Goal: Task Accomplishment & Management: Manage account settings

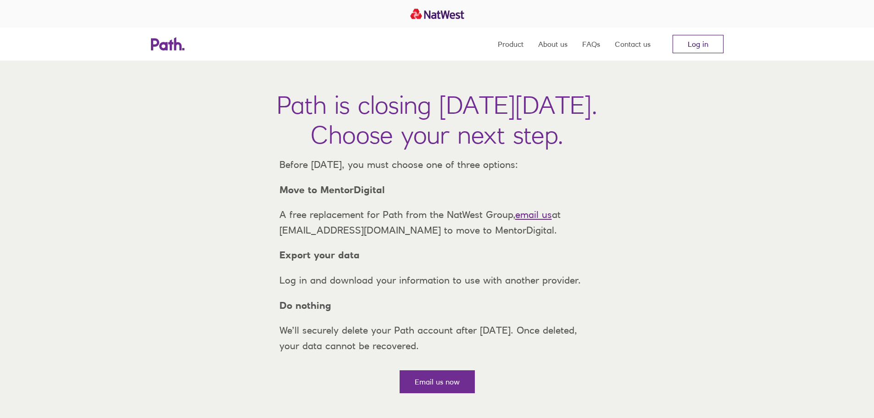
drag, startPoint x: 695, startPoint y: 51, endPoint x: 694, endPoint y: 45, distance: 6.1
click at [695, 50] on link "Log in" at bounding box center [698, 44] width 51 height 18
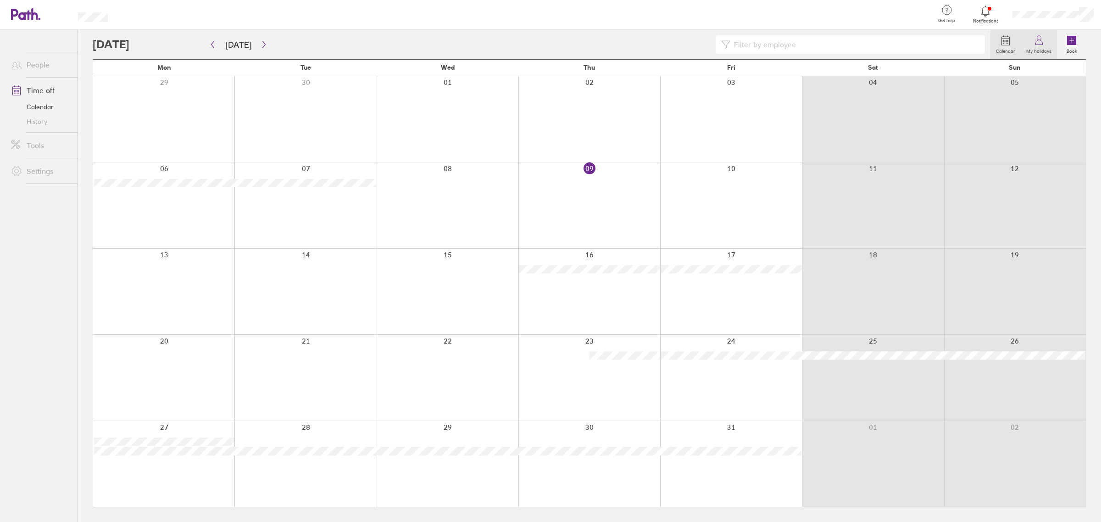
click at [1033, 43] on link "My holidays" at bounding box center [1039, 44] width 36 height 29
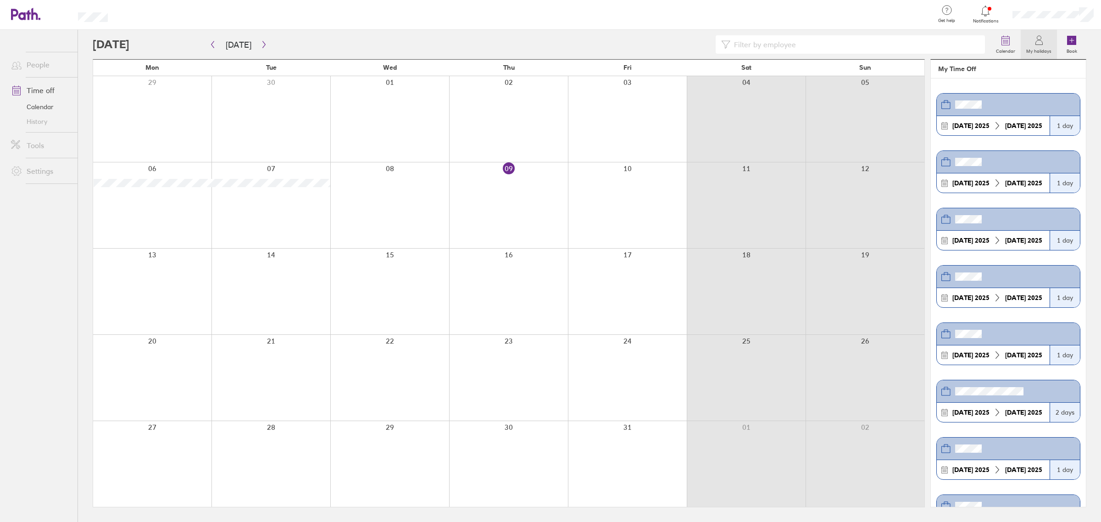
click at [45, 89] on link "Time off" at bounding box center [41, 90] width 74 height 18
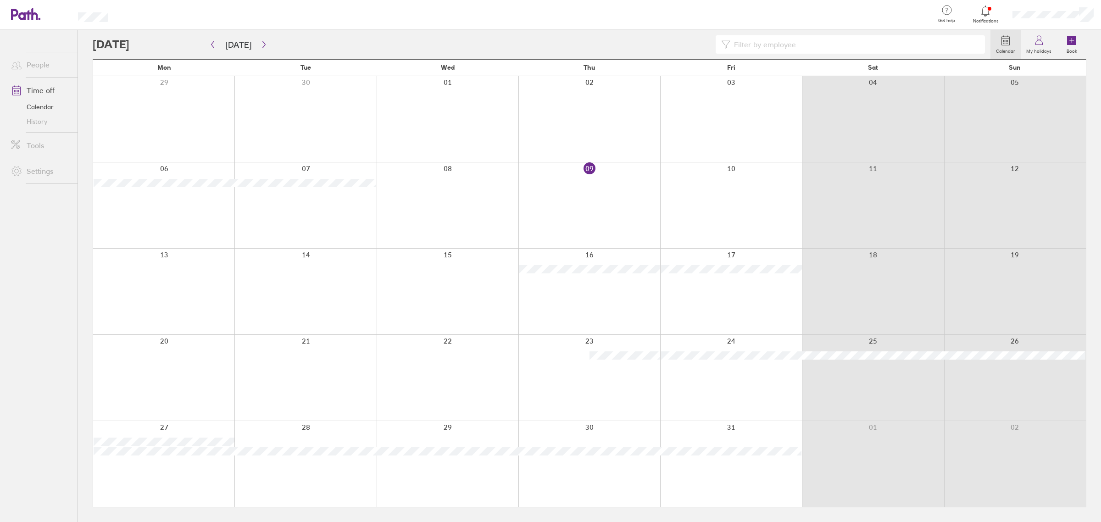
click at [42, 101] on link "Calendar" at bounding box center [41, 107] width 74 height 15
click at [1039, 42] on link "My profile" at bounding box center [1055, 41] width 92 height 23
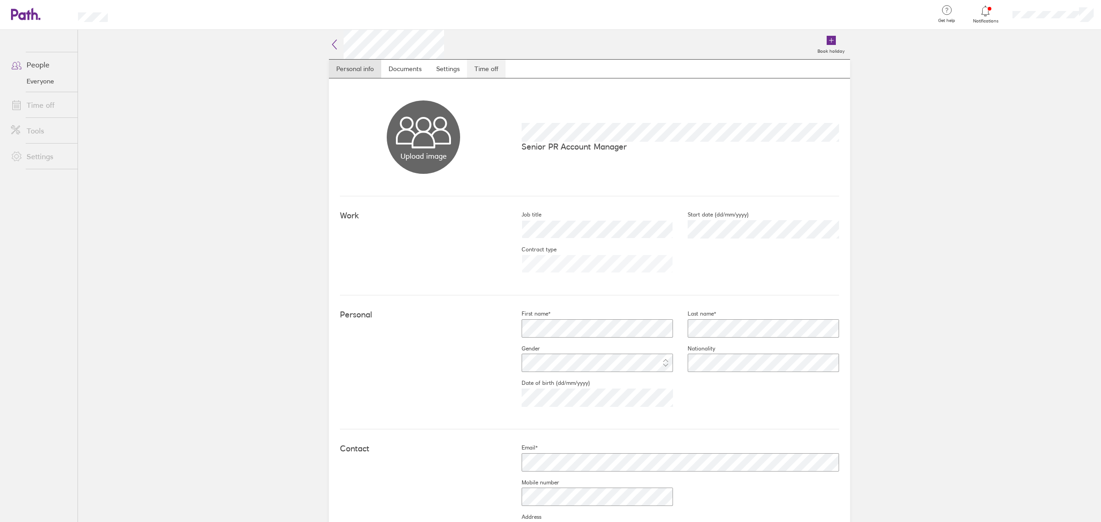
click at [475, 68] on link "Time off" at bounding box center [486, 69] width 39 height 18
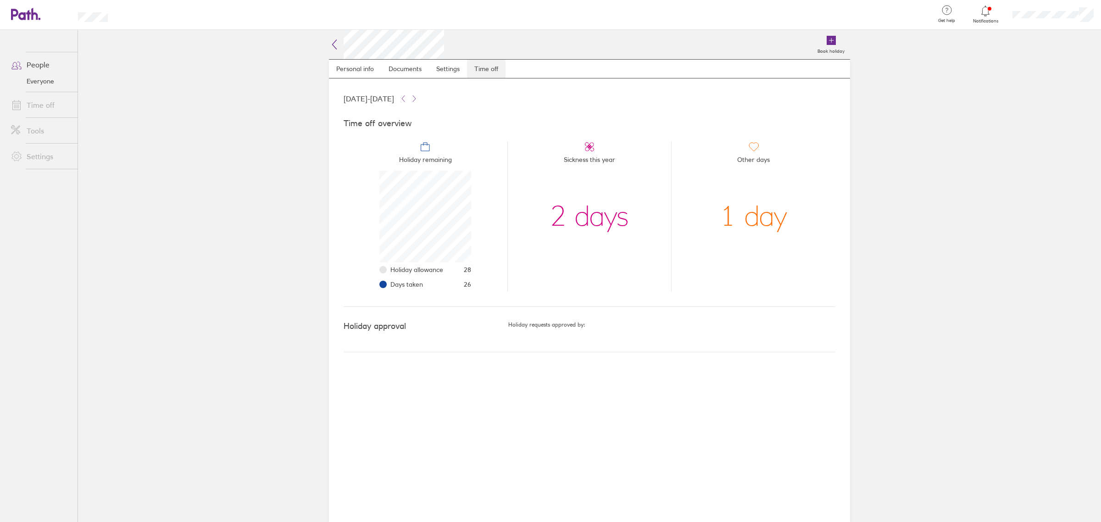
scroll to position [92, 92]
click at [333, 49] on icon at bounding box center [334, 44] width 11 height 11
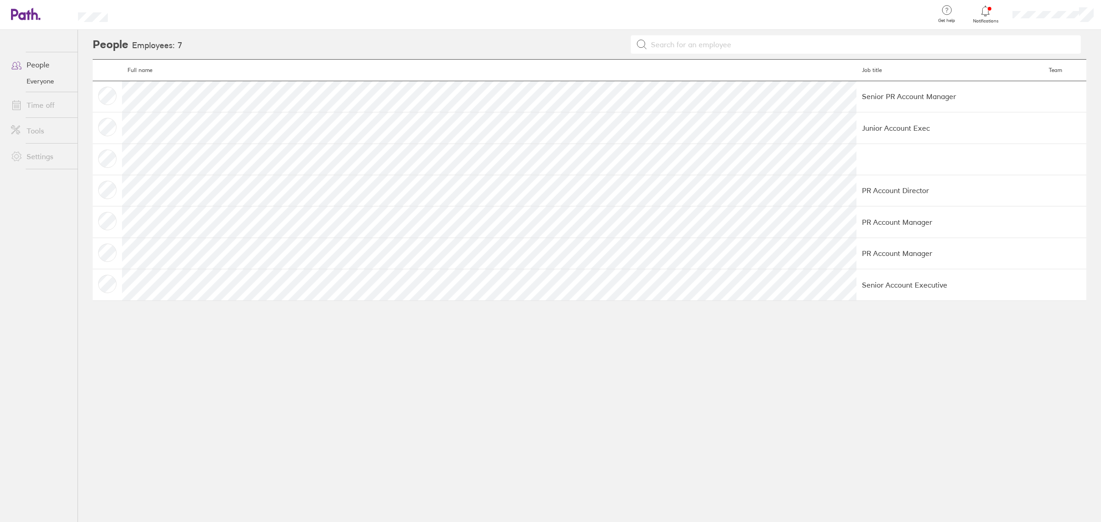
click at [1042, 26] on div at bounding box center [1053, 14] width 96 height 29
click at [1037, 46] on link "My profile" at bounding box center [1055, 41] width 92 height 23
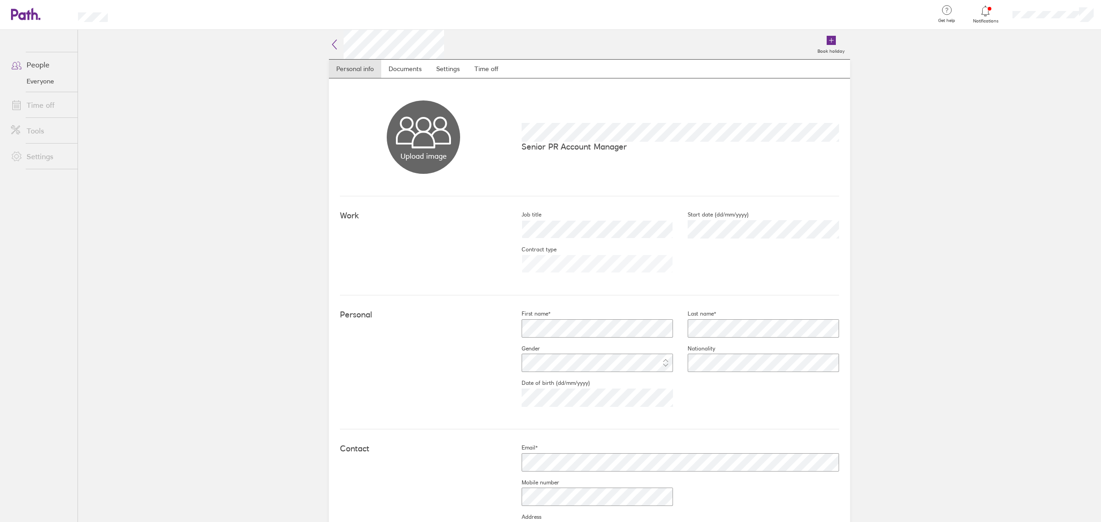
click at [47, 69] on link "People" at bounding box center [41, 65] width 74 height 18
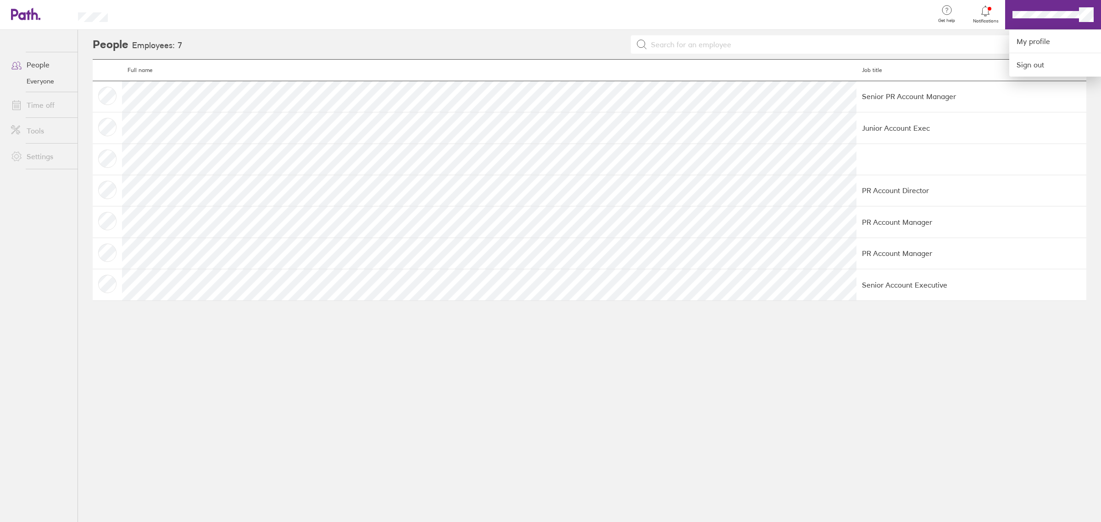
click at [34, 13] on div at bounding box center [550, 261] width 1101 height 522
click at [33, 62] on link "People" at bounding box center [41, 65] width 74 height 18
click at [35, 82] on link "Everyone" at bounding box center [41, 81] width 74 height 15
click at [1033, 22] on div at bounding box center [1053, 14] width 96 height 29
click at [1032, 46] on link "My profile" at bounding box center [1055, 41] width 92 height 23
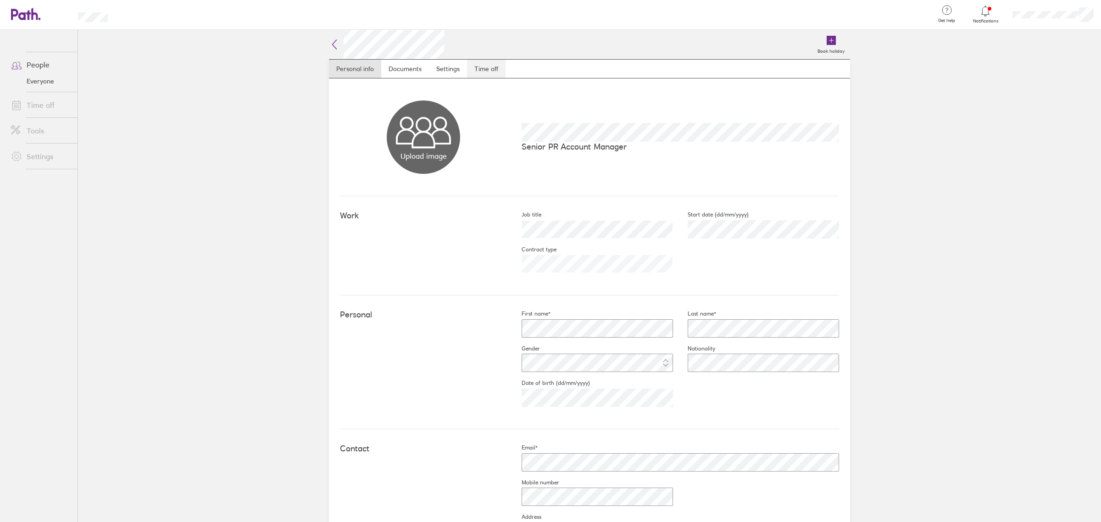
click at [498, 68] on link "Time off" at bounding box center [486, 69] width 39 height 18
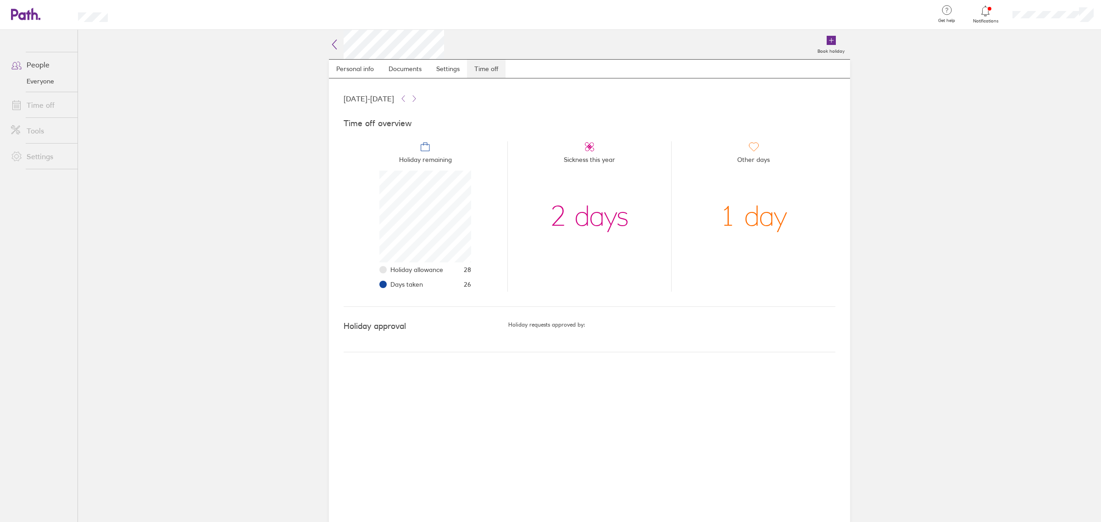
scroll to position [92, 92]
click at [44, 77] on link "Everyone" at bounding box center [41, 81] width 74 height 15
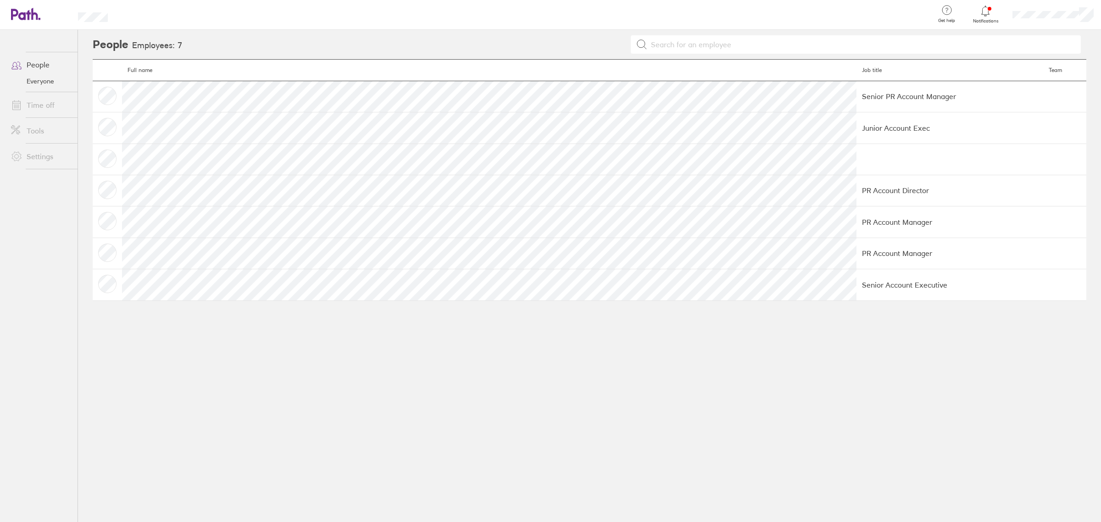
click at [41, 66] on link "People" at bounding box center [41, 65] width 74 height 18
click at [39, 106] on link "Time off" at bounding box center [41, 105] width 74 height 18
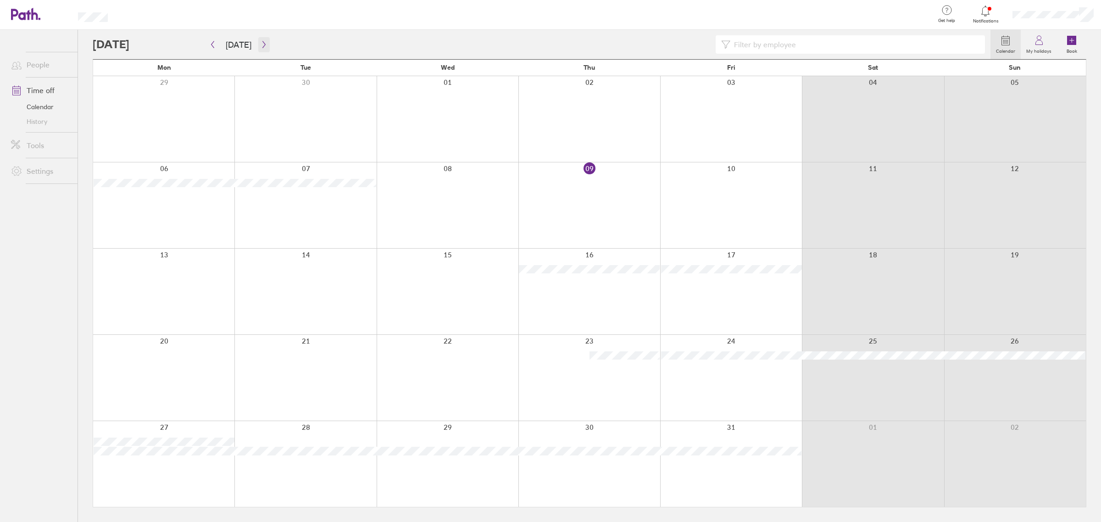
click at [258, 40] on button "button" at bounding box center [263, 44] width 11 height 15
click at [258, 49] on button "button" at bounding box center [263, 44] width 11 height 15
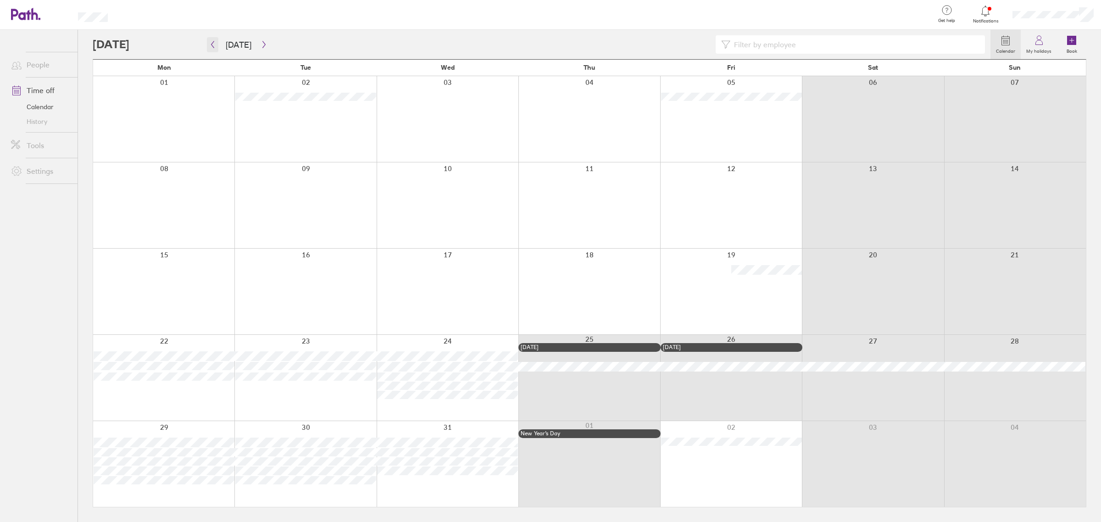
click at [209, 42] on icon "button" at bounding box center [212, 44] width 7 height 7
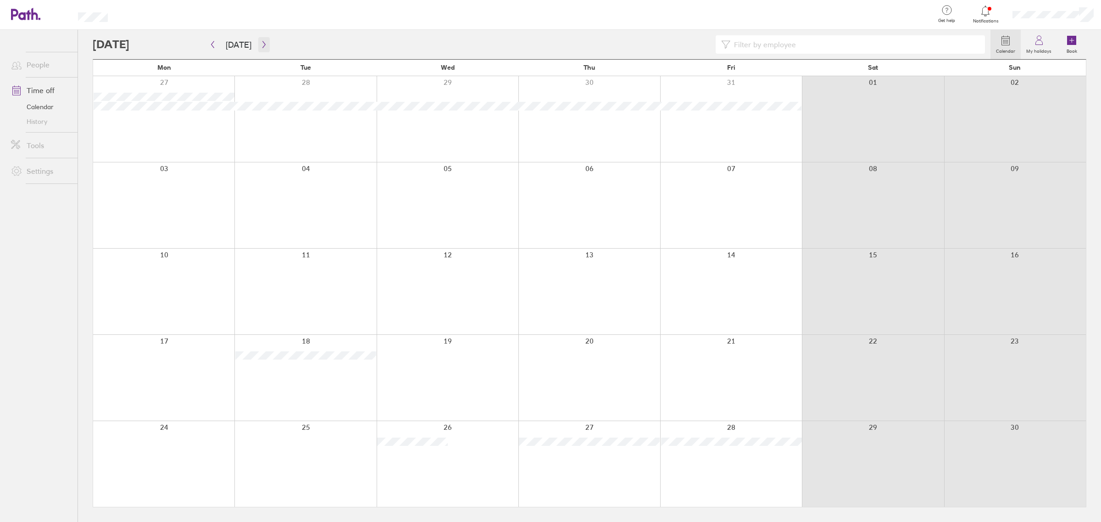
click at [258, 50] on button "button" at bounding box center [263, 44] width 11 height 15
